Goal: Check status: Check status

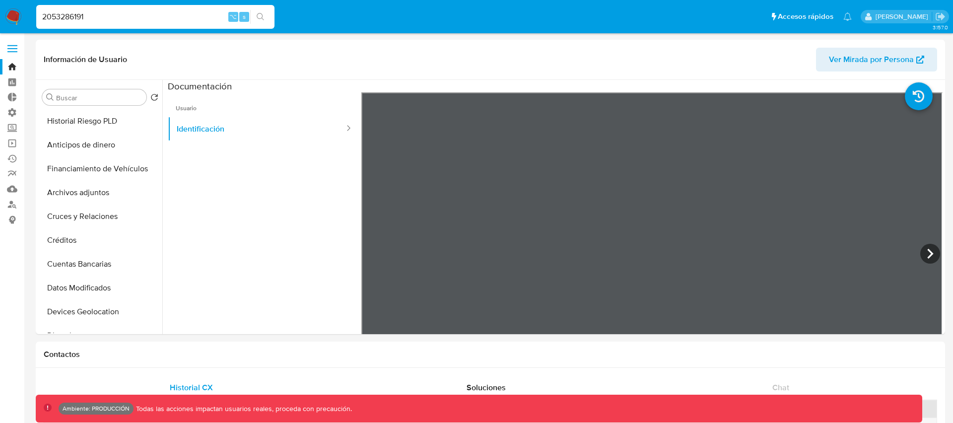
select select "10"
click at [88, 16] on input "2053286191" at bounding box center [155, 16] width 238 height 13
paste input "ZztI8pfSKT53N683IeidQ62r"
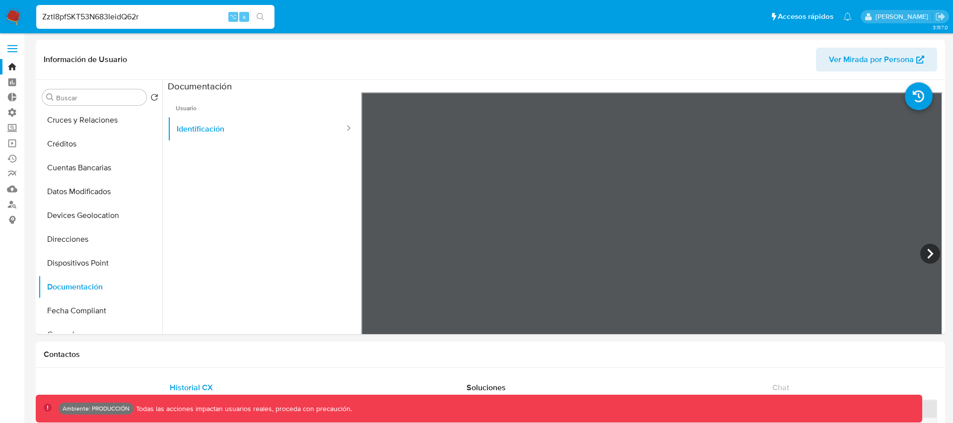
type input "ZztI8pfSKT53N683IeidQ62r"
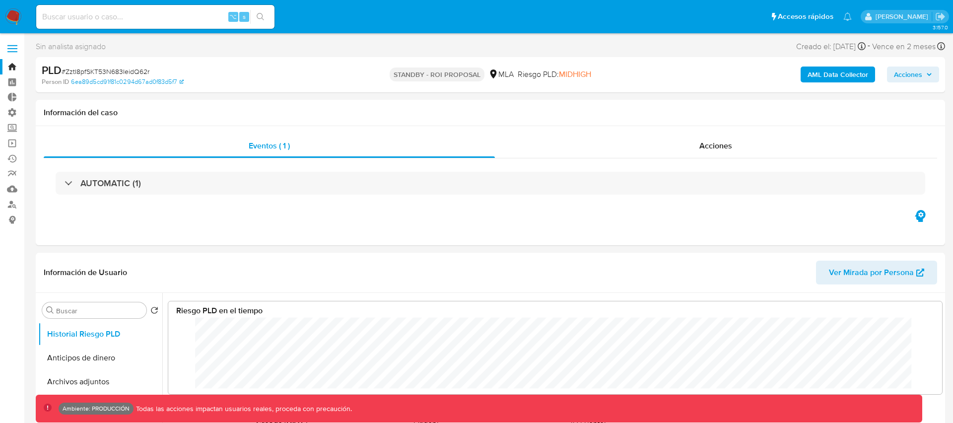
scroll to position [74, 754]
select select "10"
click at [819, 80] on b "AML Data Collector" at bounding box center [837, 74] width 61 height 16
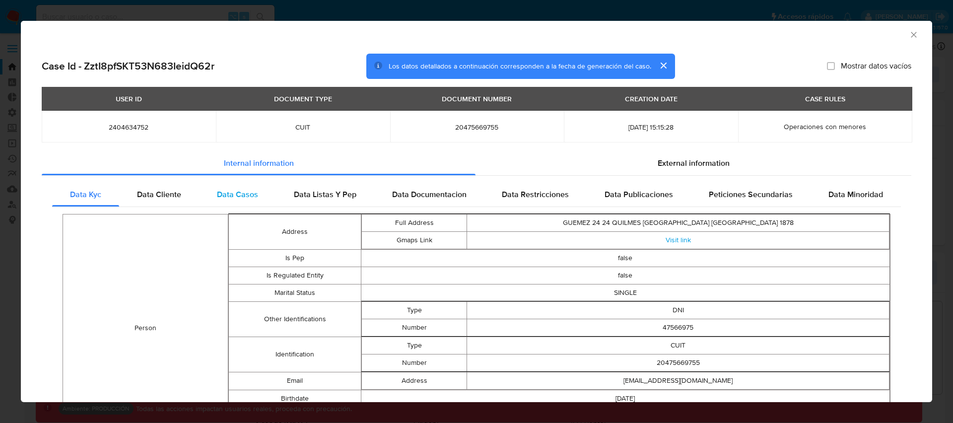
click at [230, 196] on span "Data Casos" at bounding box center [237, 194] width 41 height 11
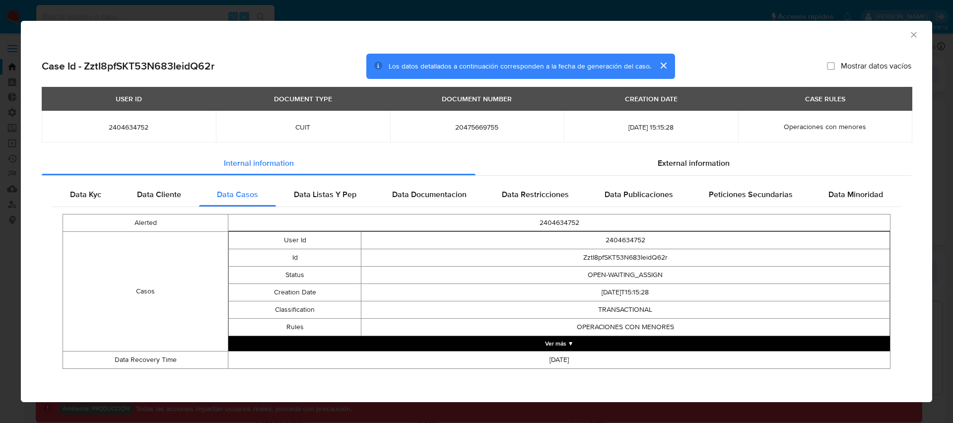
scroll to position [1, 0]
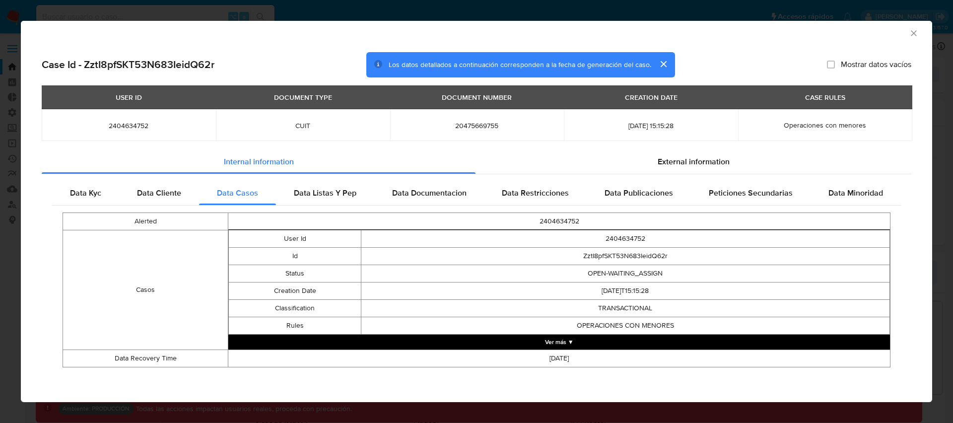
click at [569, 341] on button "Ver más ▼" at bounding box center [558, 341] width 661 height 15
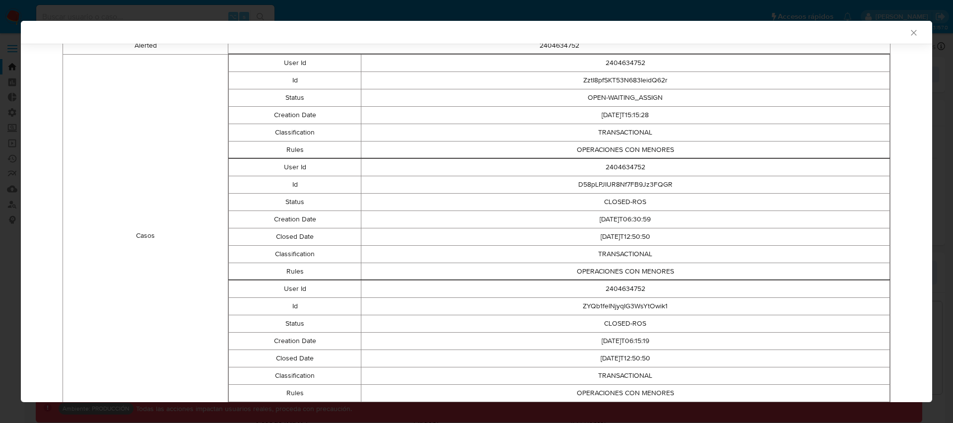
scroll to position [186, 0]
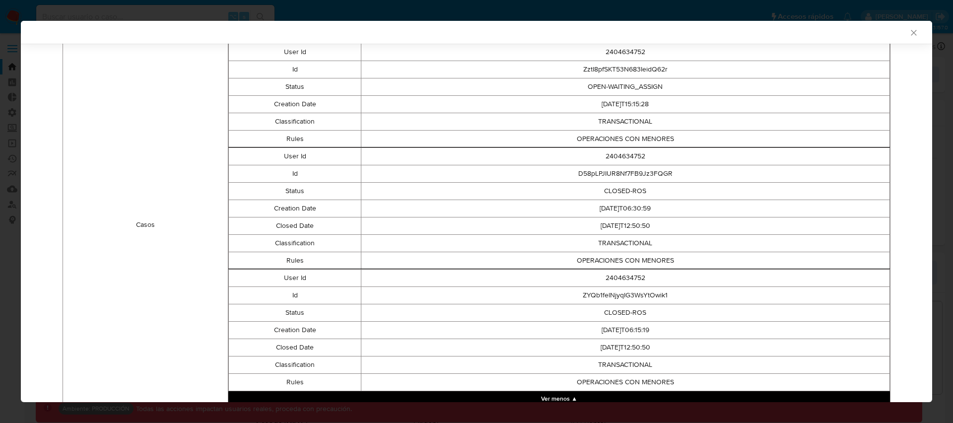
click at [913, 32] on icon "Cerrar ventana" at bounding box center [913, 32] width 5 height 5
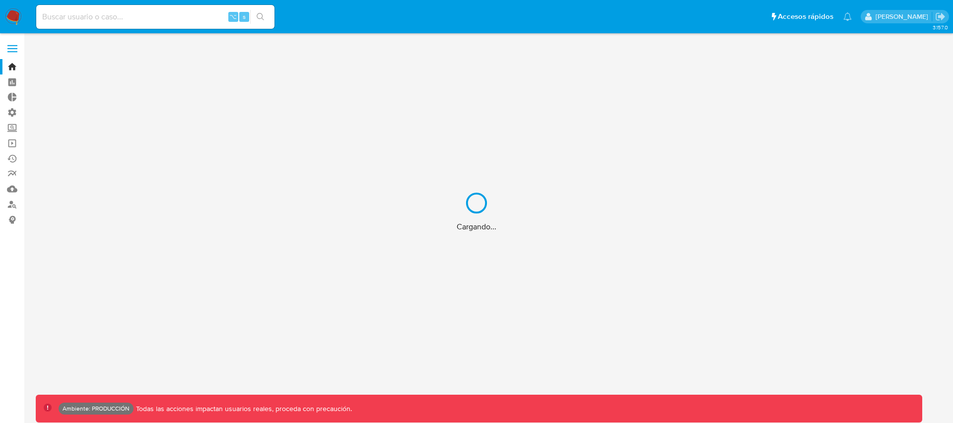
click at [127, 23] on div "Cargando..." at bounding box center [476, 211] width 953 height 423
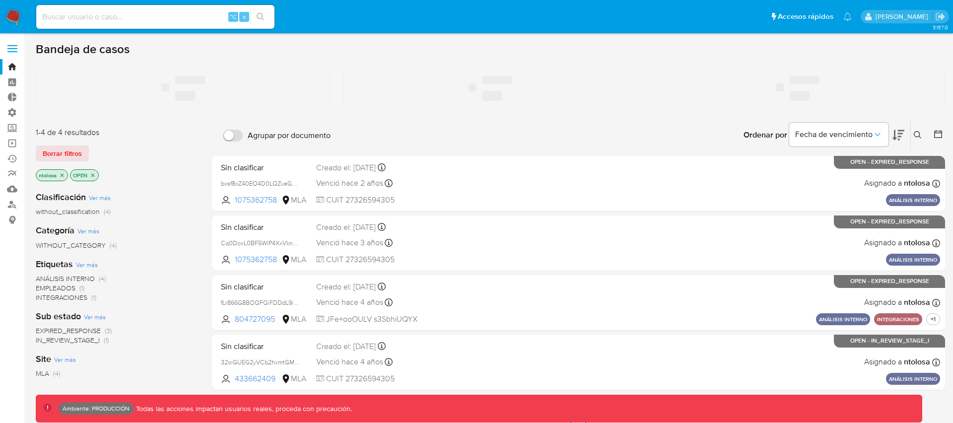
click at [128, 18] on input at bounding box center [155, 16] width 238 height 13
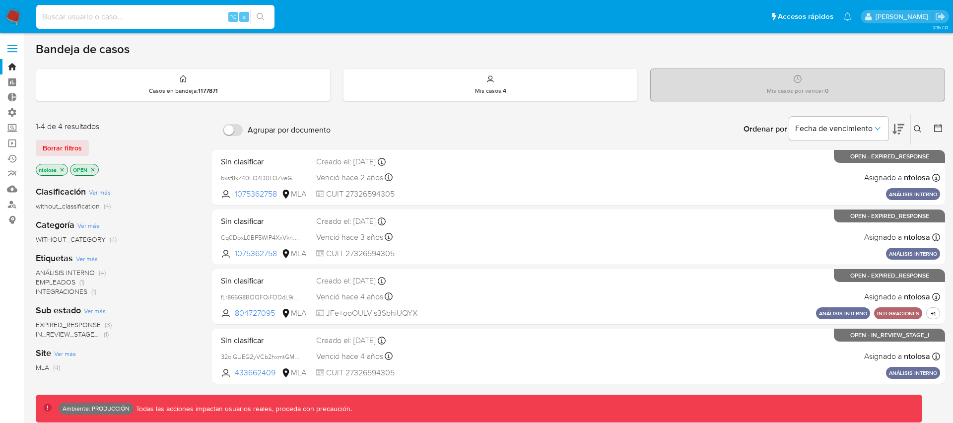
paste input "ZztI8pfSKT53N683IeidQ62r"
type input "ZztI8pfSKT53N683IeidQ62r"
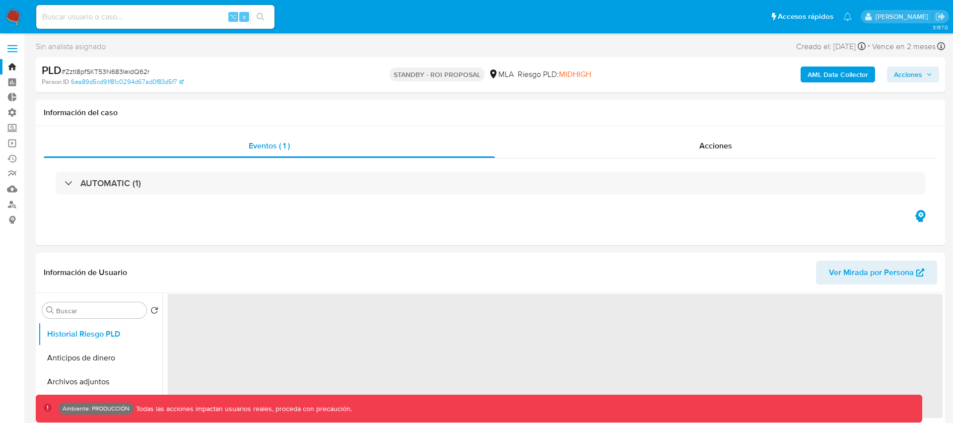
select select "10"
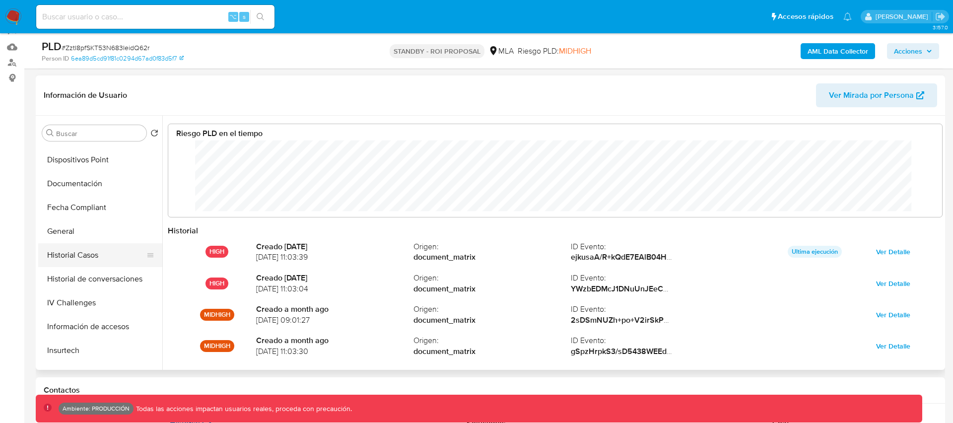
scroll to position [236, 0]
click at [81, 258] on button "Historial Casos" at bounding box center [96, 255] width 116 height 24
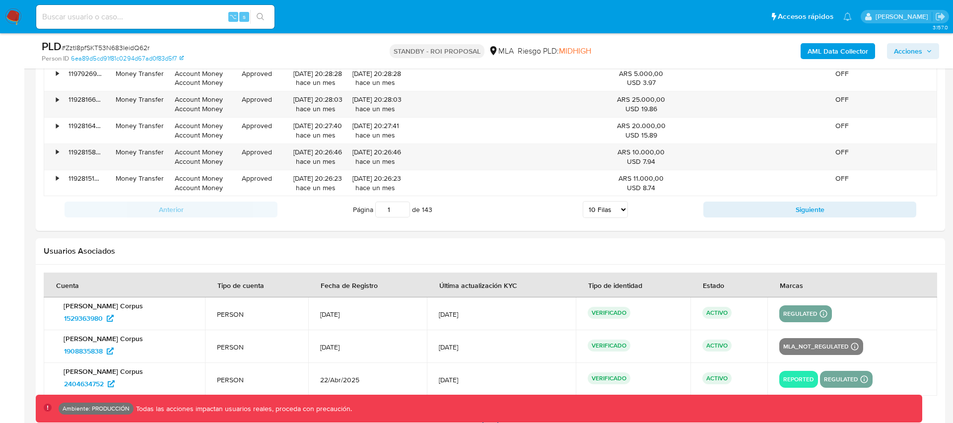
scroll to position [1338, 0]
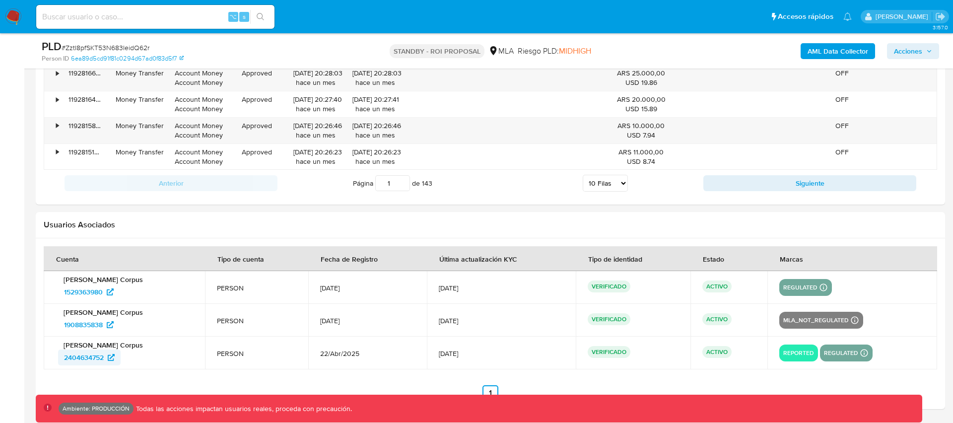
click at [109, 358] on icon at bounding box center [111, 357] width 7 height 7
click at [103, 323] on span "1908835838" at bounding box center [83, 325] width 39 height 16
click at [101, 290] on span "1529363980" at bounding box center [83, 292] width 39 height 16
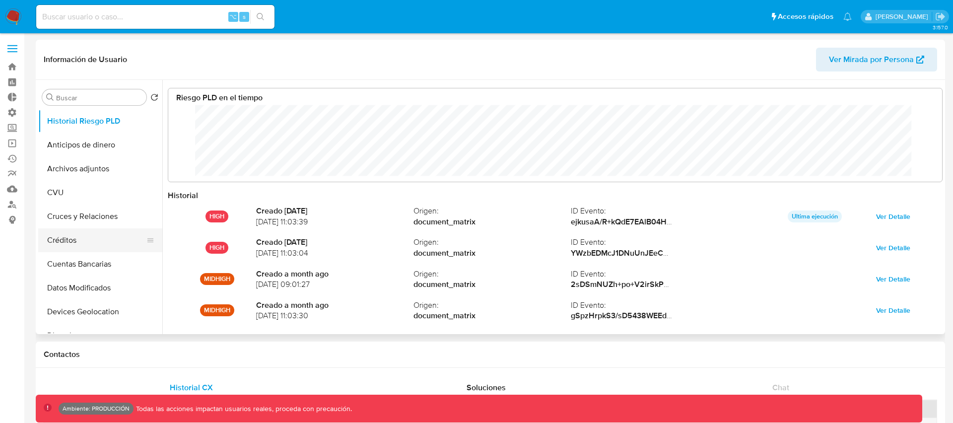
select select "10"
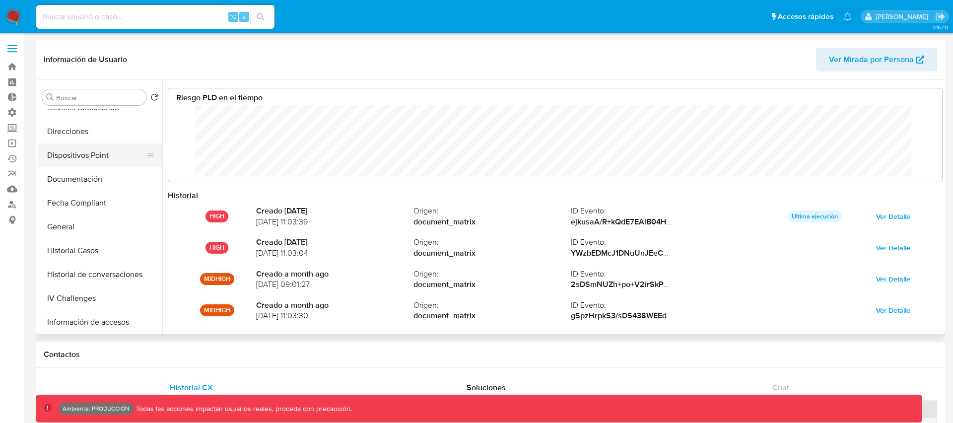
scroll to position [224, 0]
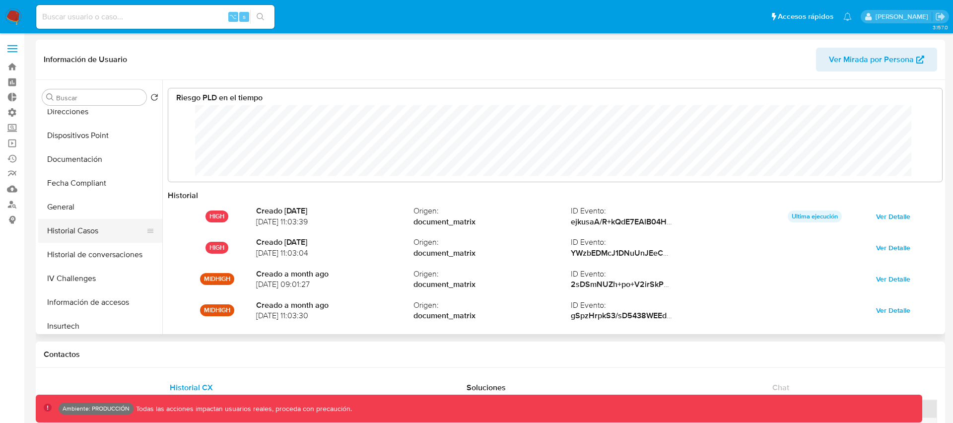
click at [79, 233] on button "Historial Casos" at bounding box center [96, 231] width 116 height 24
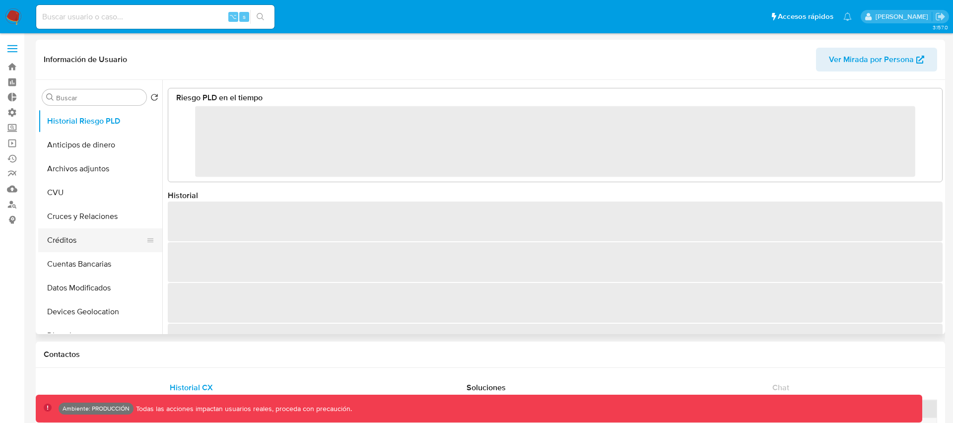
select select "10"
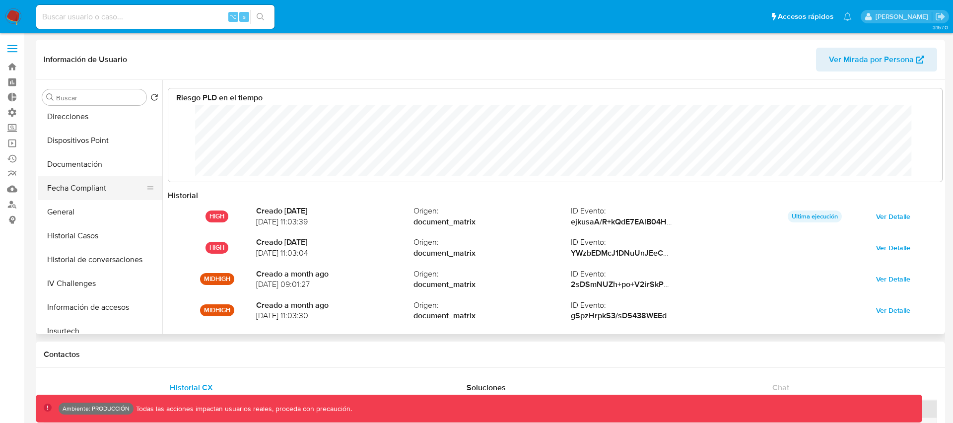
scroll to position [219, 0]
click at [72, 237] on button "Historial Casos" at bounding box center [96, 235] width 116 height 24
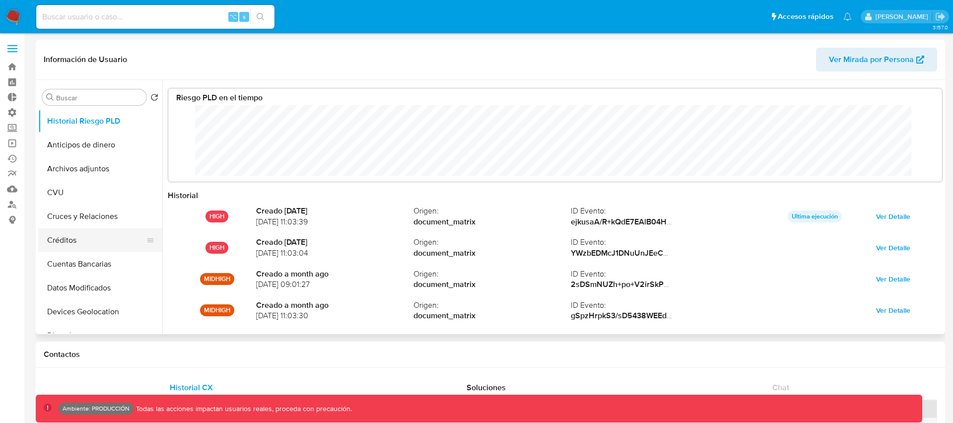
select select "10"
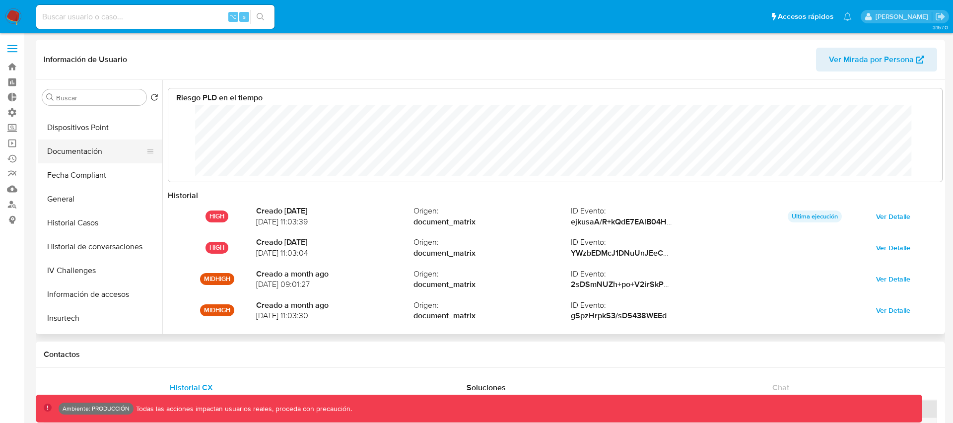
scroll to position [237, 0]
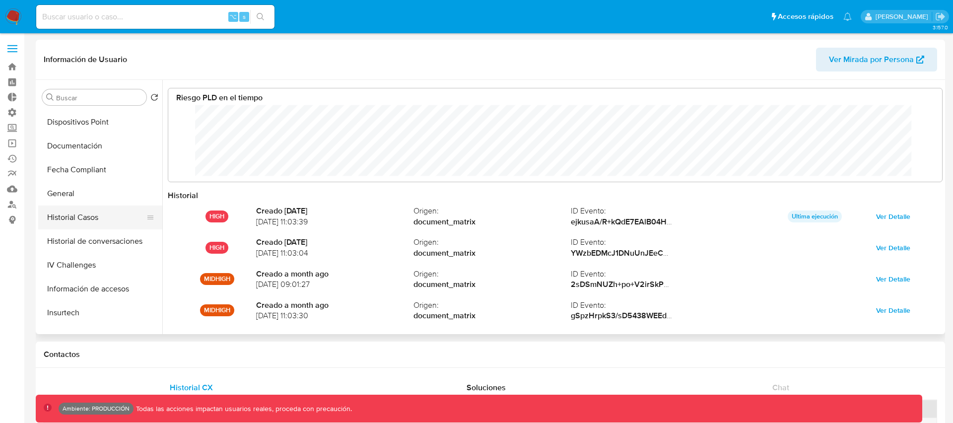
click at [79, 216] on button "Historial Casos" at bounding box center [96, 217] width 116 height 24
